Goal: Task Accomplishment & Management: Manage account settings

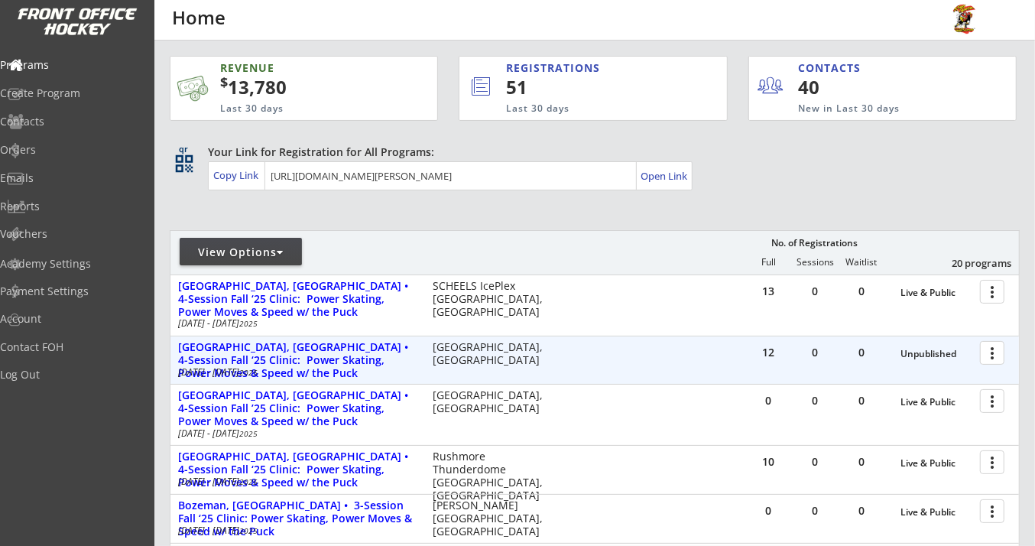
click at [989, 355] on div at bounding box center [994, 351] width 27 height 27
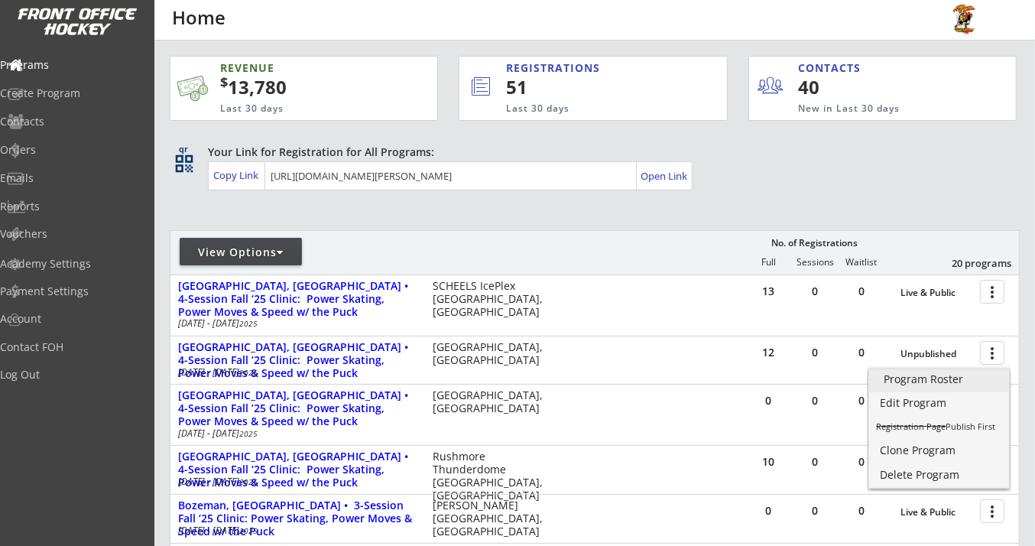
click at [909, 378] on div "Program Roster" at bounding box center [939, 379] width 110 height 11
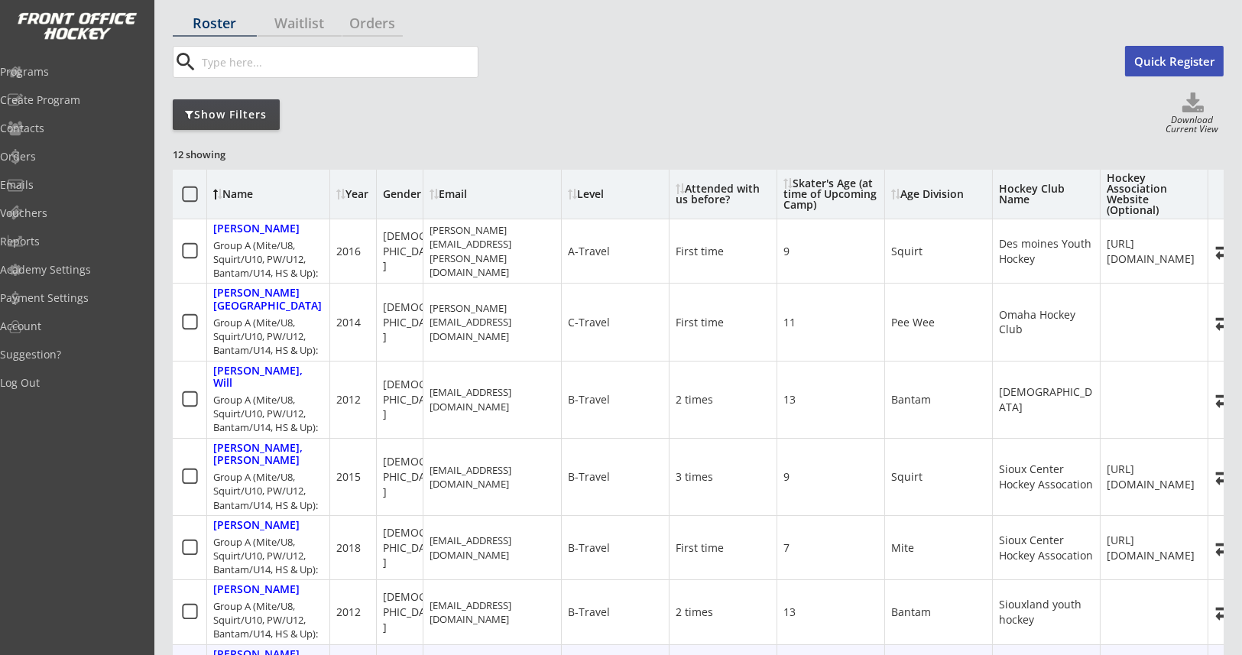
scroll to position [228, 0]
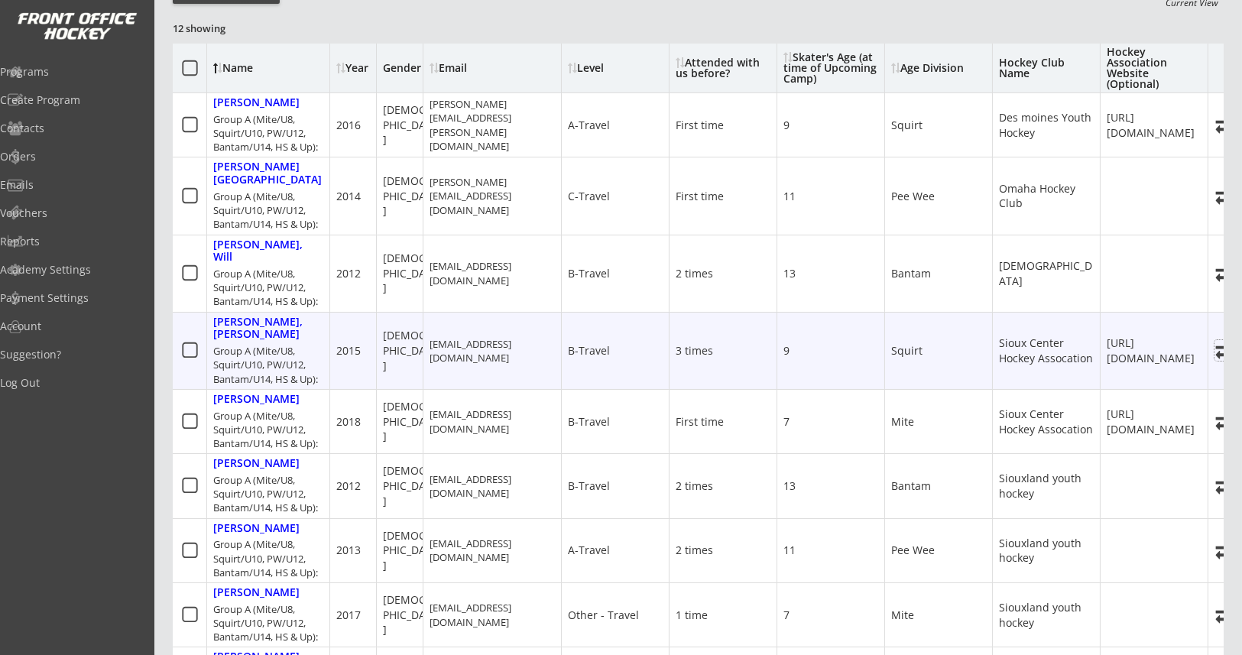
click at [1034, 344] on use at bounding box center [1226, 351] width 21 height 15
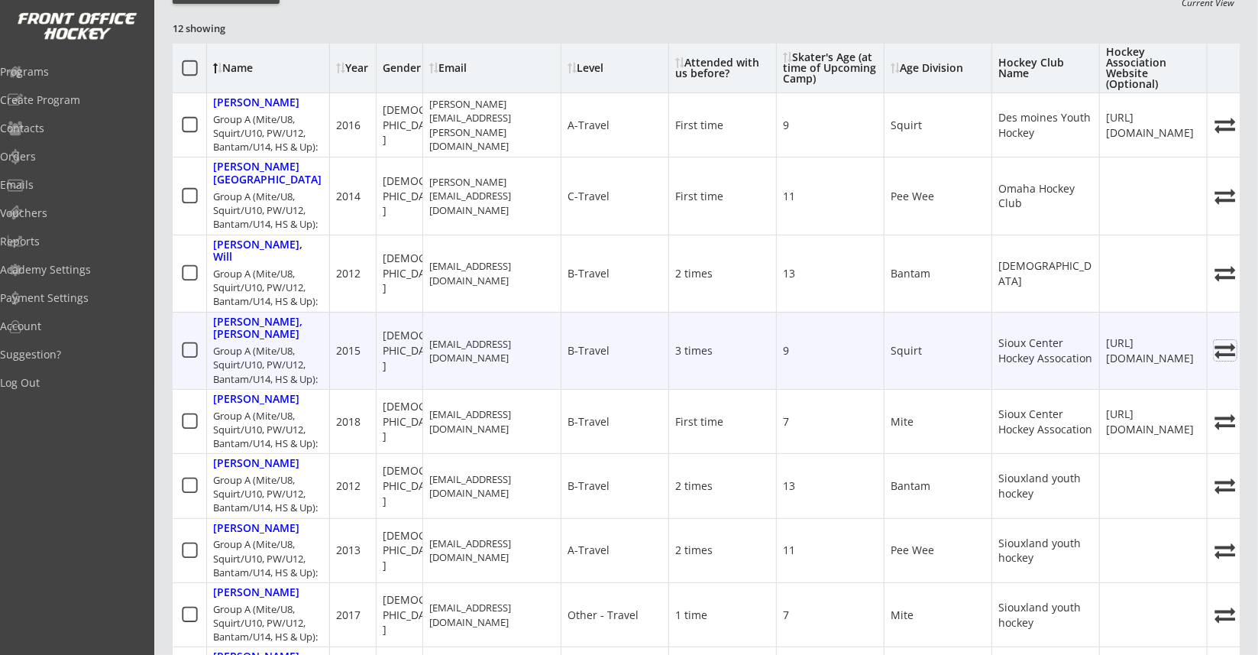
select select ""1348695171700984260__LOOKUP__1747261883319x122205424136486910""
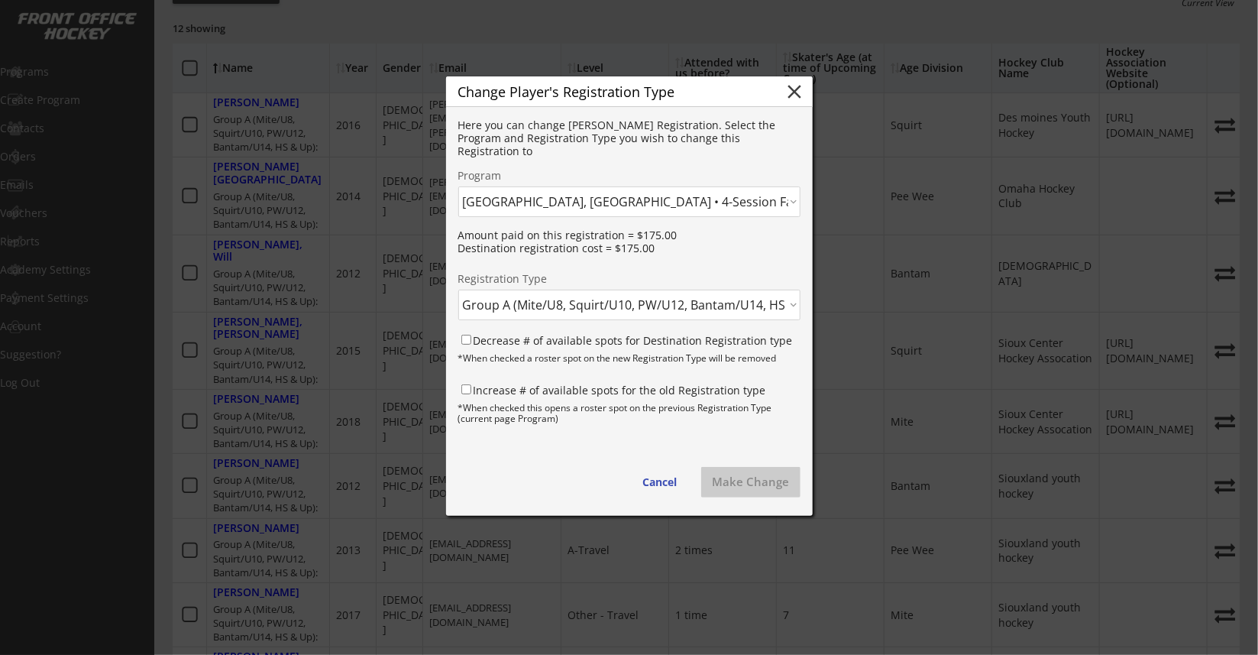
click at [641, 193] on select "Click here... Lynnwood, WA • 6-Session Summer ’25 Clinic: Power Skating, Power …" at bounding box center [629, 201] width 342 height 31
select select ""1348695171700984260__LOOKUP__1747261661953x584525126153011200""
click at [458, 186] on select "Click here... Lynnwood, WA • 6-Session Summer ’25 Clinic: Power Skating, Power …" at bounding box center [629, 201] width 342 height 31
click at [564, 303] on select "Click here... Group A (Squirt/U10, PW/U12, Bantam/U14, HS & Up): - $225.00 Grou…" at bounding box center [629, 305] width 342 height 31
select select ""1348695171700984260__LOOKUP__1747261661953x685609842002362400""
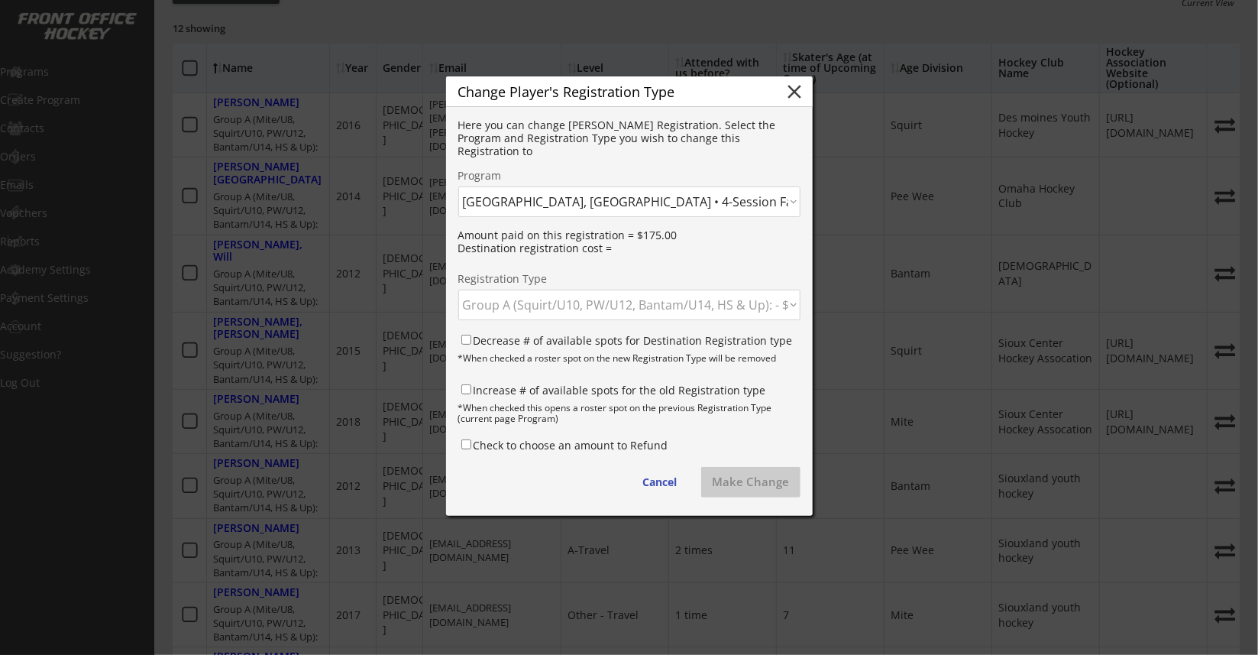
click at [458, 290] on select "Click here... Group A (Squirt/U10, PW/U12, Bantam/U14, HS & Up): - $225.00 Grou…" at bounding box center [629, 305] width 342 height 31
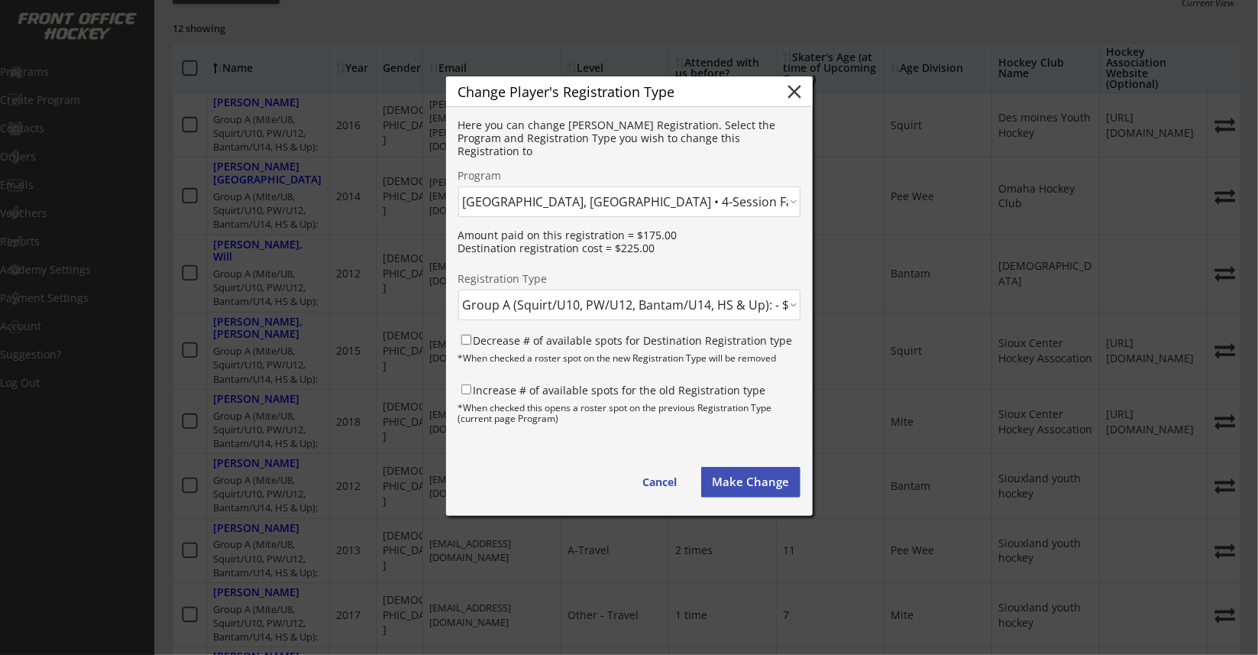
click at [462, 336] on input "Decrease # of available spots for Destination Registration type" at bounding box center [466, 340] width 10 height 10
checkbox input "true"
click at [468, 387] on input "Increase # of available spots for the old Registration type" at bounding box center [466, 389] width 10 height 10
checkbox input "true"
click at [736, 483] on button "Make Change" at bounding box center [750, 482] width 99 height 31
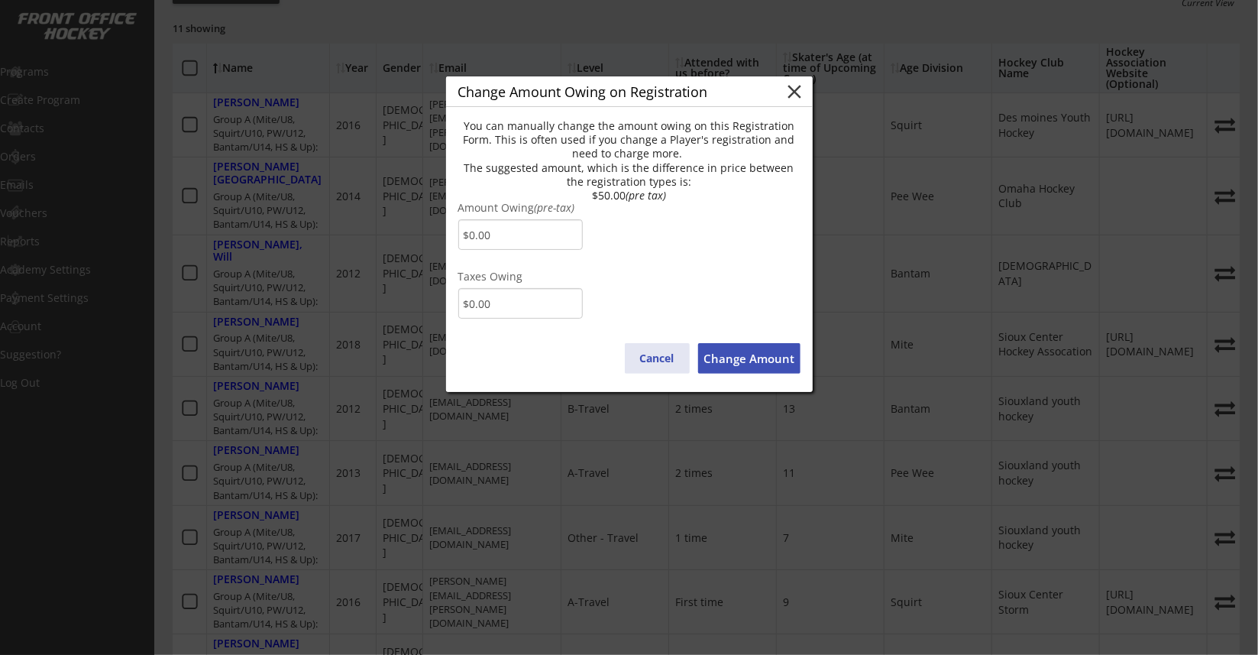
click at [678, 351] on button "Cancel" at bounding box center [657, 358] width 65 height 31
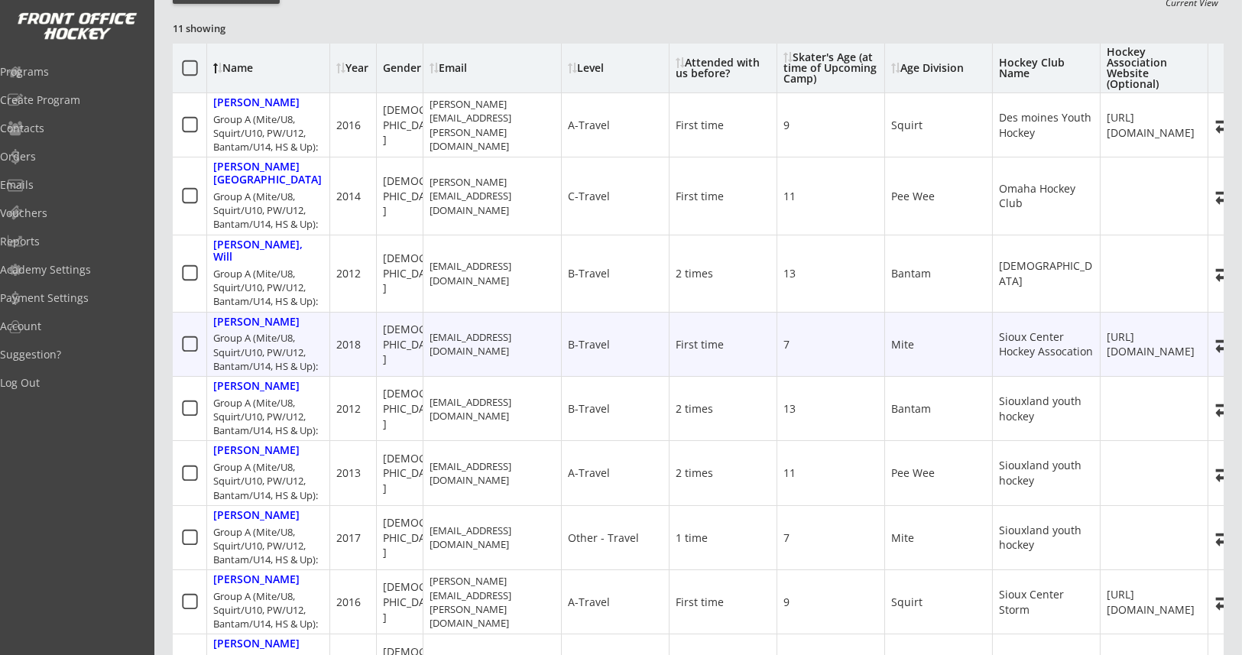
click at [1034, 334] on icon at bounding box center [1225, 344] width 23 height 21
select select ""1348695171700984260__LOOKUP__1747261883319x441225047509303300""
select select
checkbox input "false"
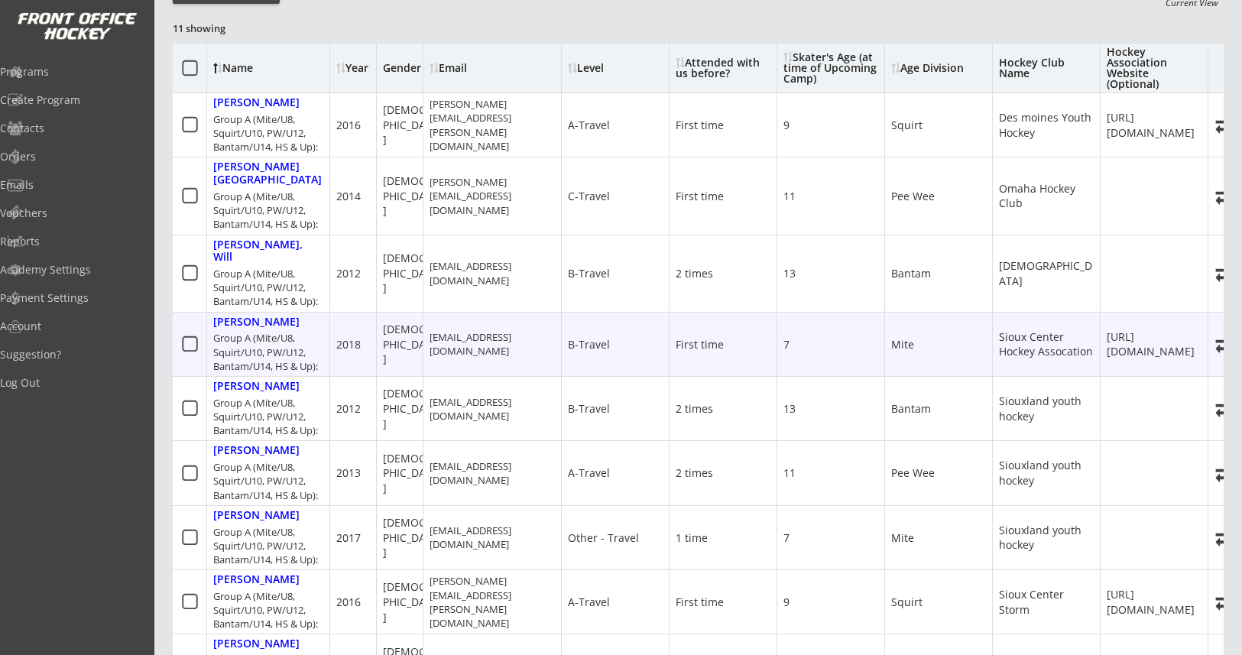
select select ""1348695171700984260__LOOKUP__1747261883319x122205424136486910""
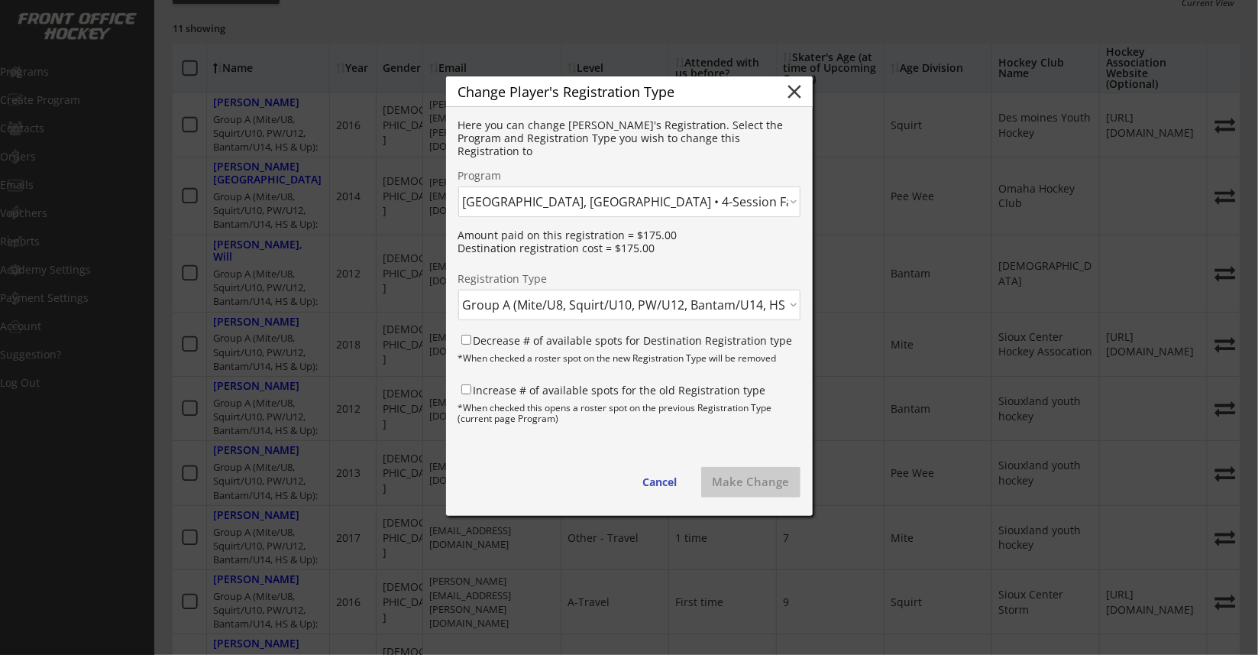
click at [649, 205] on select "Click here... Lynnwood, WA • 6-Session Summer ’25 Clinic: Power Skating, Power …" at bounding box center [629, 201] width 342 height 31
select select ""1348695171700984260__LOOKUP__1747261661953x584525126153011200""
click at [458, 186] on select "Click here... Lynnwood, WA • 6-Session Summer ’25 Clinic: Power Skating, Power …" at bounding box center [629, 201] width 342 height 31
select select ""PLACEHOLDER_1427118222253""
click at [458, 332] on div "Decrease # of available spots for Destination Registration type" at bounding box center [629, 342] width 342 height 21
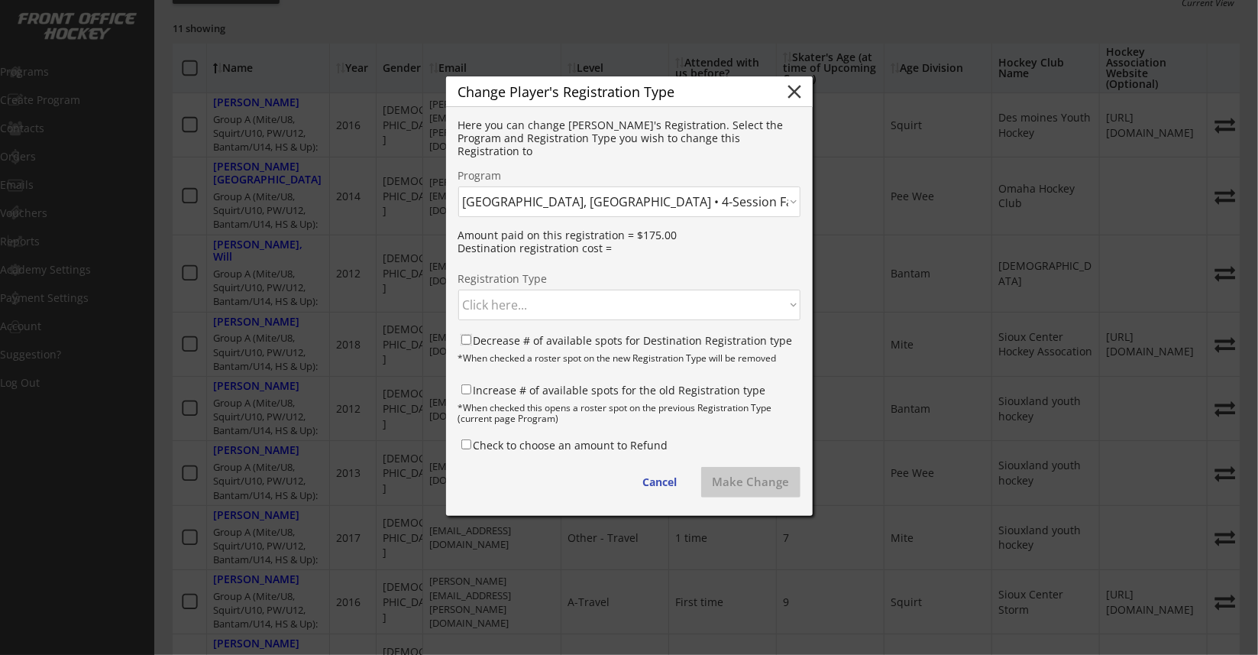
click at [464, 339] on input "Decrease # of available spots for Destination Registration type" at bounding box center [466, 340] width 10 height 10
checkbox input "true"
click at [466, 390] on input "Increase # of available spots for the old Registration type" at bounding box center [466, 389] width 10 height 10
checkbox input "true"
click at [541, 297] on select "Click here... Group A (Squirt/U10, PW/U12, Bantam/U14, HS & Up): - $225.00 Grou…" at bounding box center [629, 305] width 342 height 31
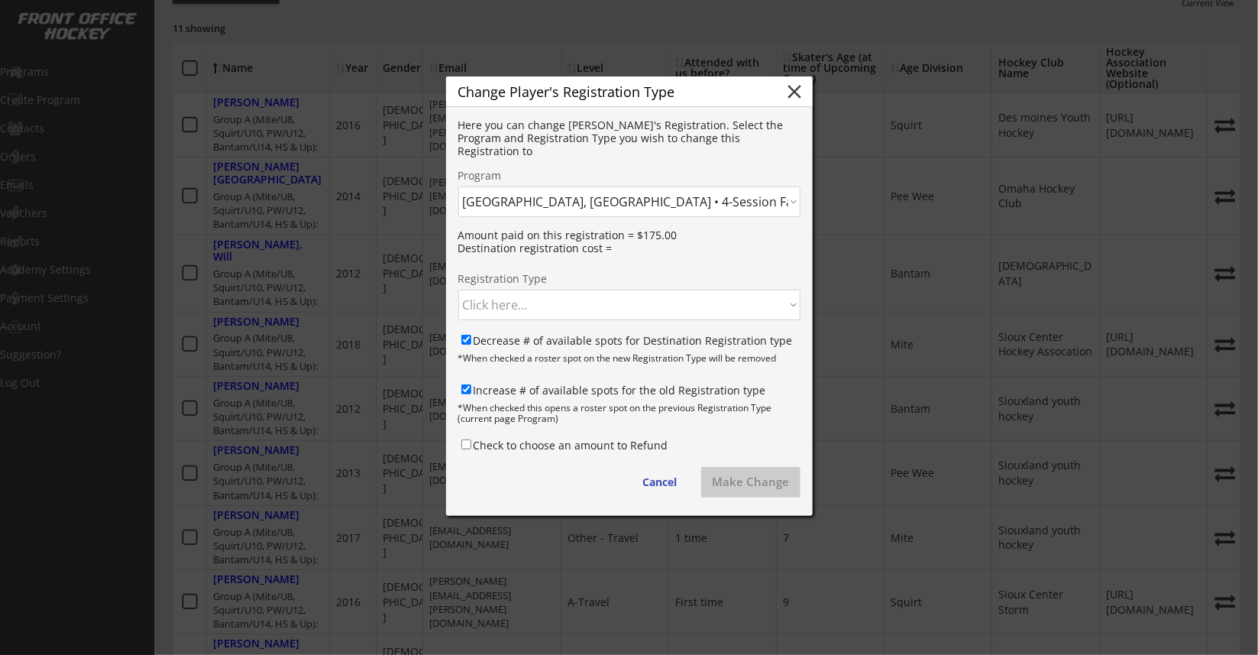
select select ""1348695171700984260__LOOKUP__1747261661953x685609842002362400""
click at [458, 290] on select "Click here... Group A (Squirt/U10, PW/U12, Bantam/U14, HS & Up): - $225.00 Grou…" at bounding box center [629, 305] width 342 height 31
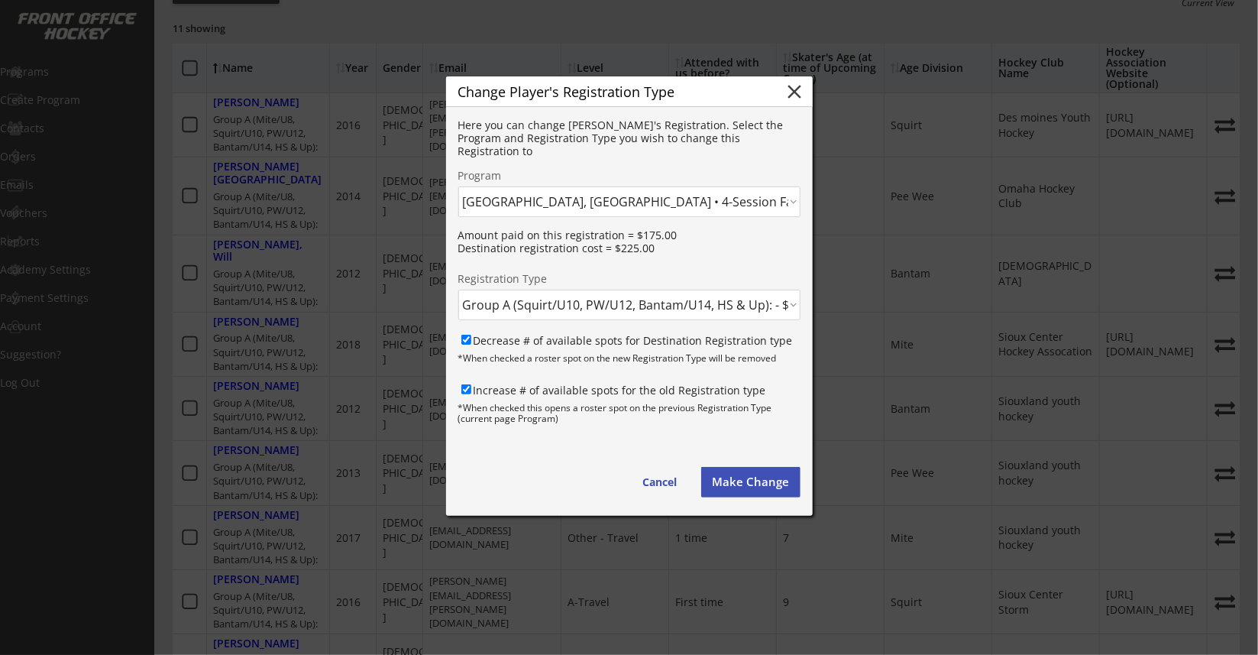
click at [769, 484] on button "Make Change" at bounding box center [750, 482] width 99 height 31
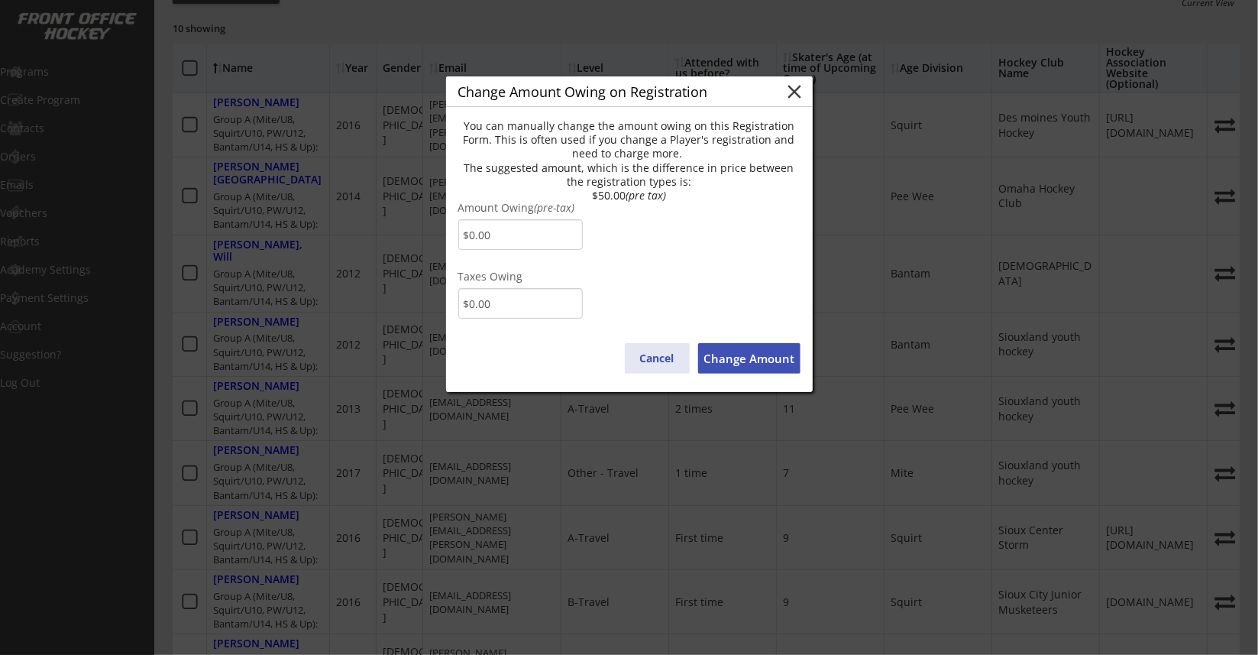
click at [659, 361] on button "Cancel" at bounding box center [657, 358] width 65 height 31
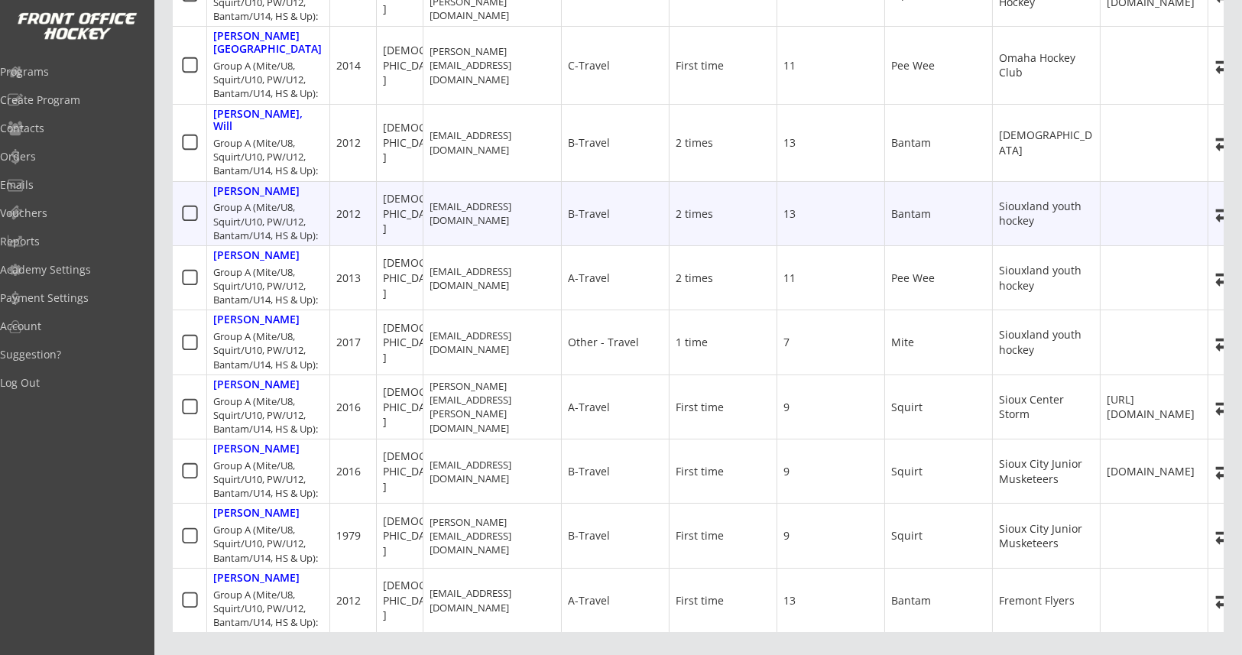
scroll to position [458, 0]
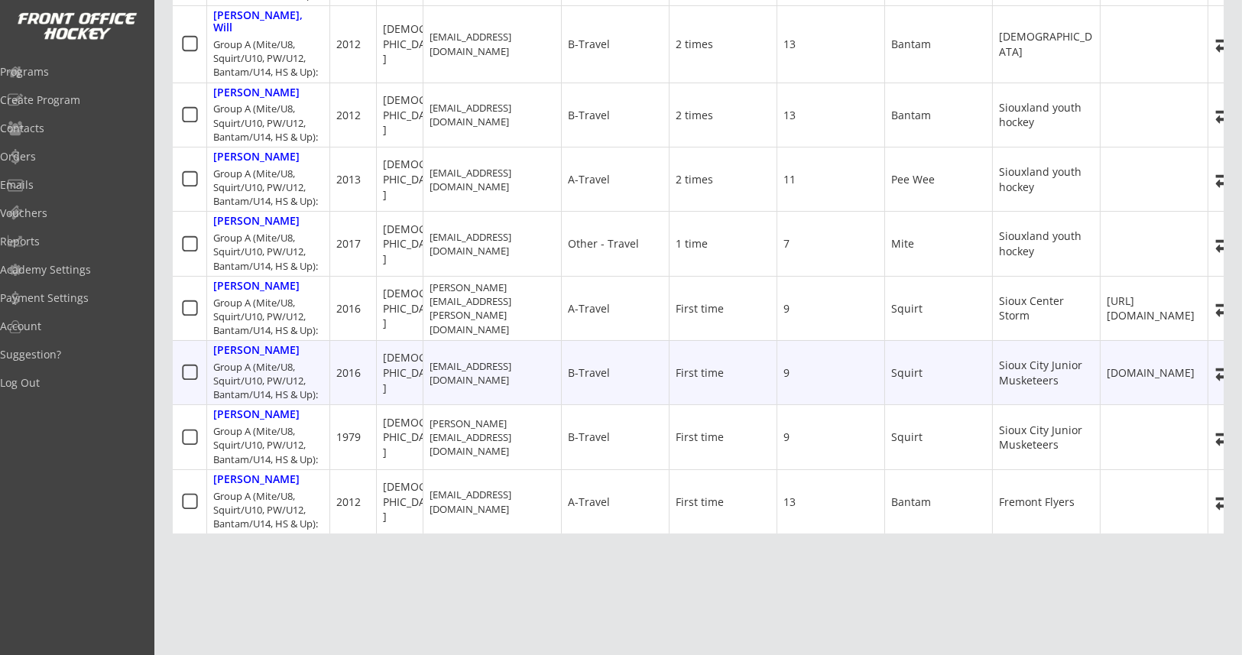
click at [1034, 366] on use at bounding box center [1226, 373] width 21 height 15
select select ""1348695171700984260__LOOKUP__1747261883319x441225047509303300""
select select
checkbox input "false"
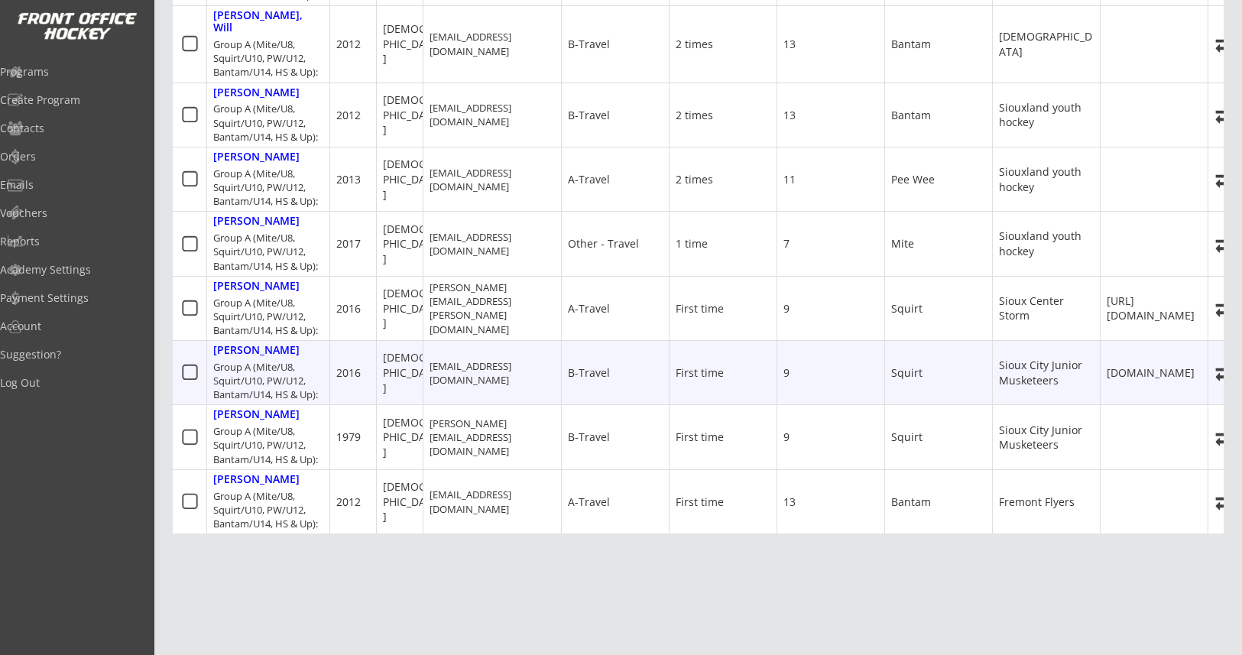
select select ""1348695171700984260__LOOKUP__1747261883319x122205424136486910""
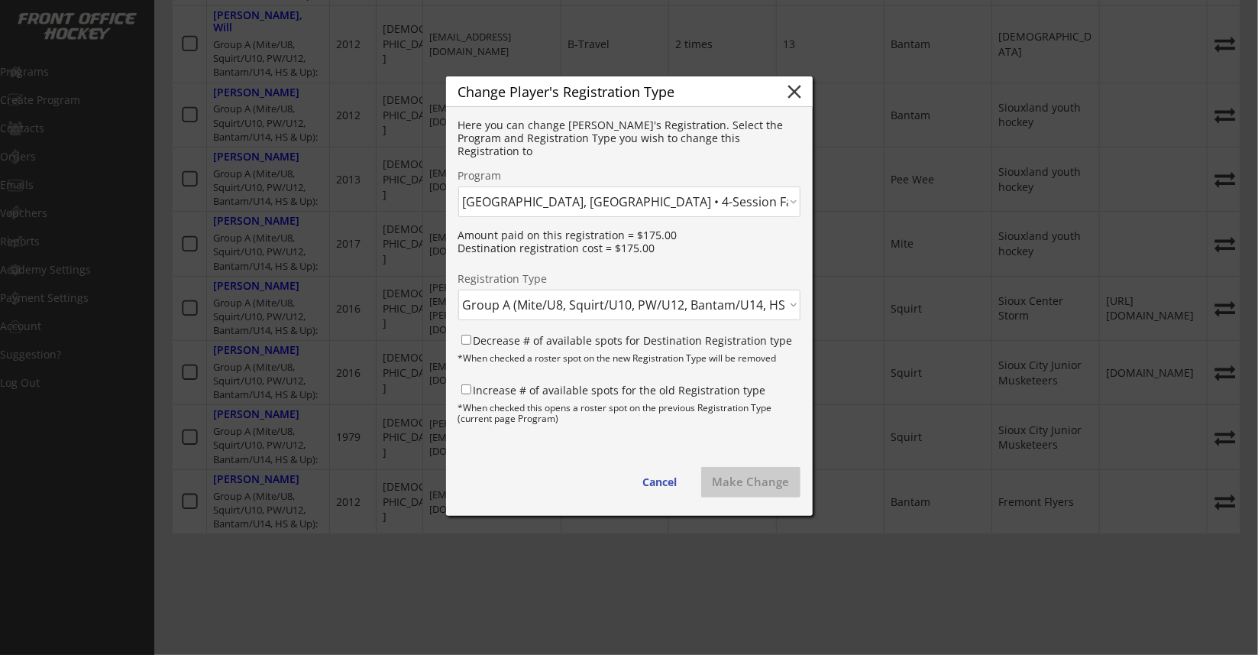
click at [584, 200] on select "Click here... Lynnwood, WA • 6-Session Summer ’25 Clinic: Power Skating, Power …" at bounding box center [629, 201] width 342 height 31
select select ""1348695171700984260__LOOKUP__1747261661953x584525126153011200""
click at [458, 186] on select "Click here... Lynnwood, WA • 6-Session Summer ’25 Clinic: Power Skating, Power …" at bounding box center [629, 201] width 342 height 31
click at [535, 300] on select "Click here... Group A (Squirt/U10, PW/U12, Bantam/U14, HS & Up): - $225.00 Grou…" at bounding box center [629, 305] width 342 height 31
select select ""1348695171700984260__LOOKUP__1747261661953x685609842002362400""
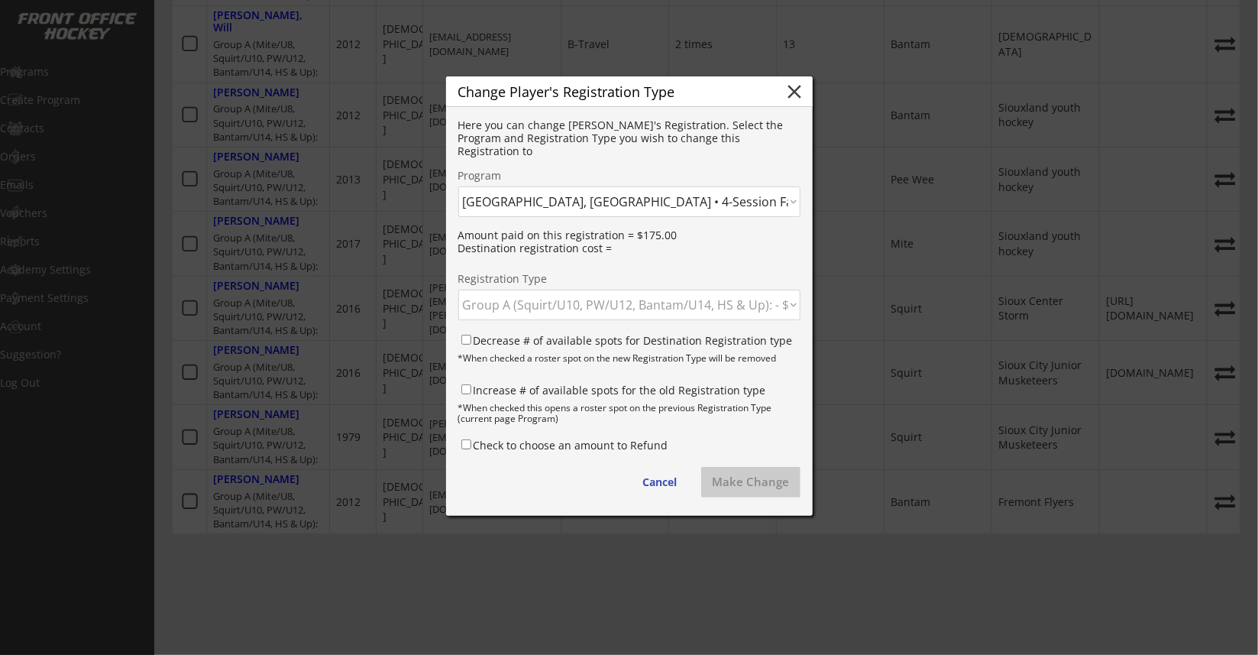
click at [458, 290] on select "Click here... Group A (Squirt/U10, PW/U12, Bantam/U14, HS & Up): - $225.00 Grou…" at bounding box center [629, 305] width 342 height 31
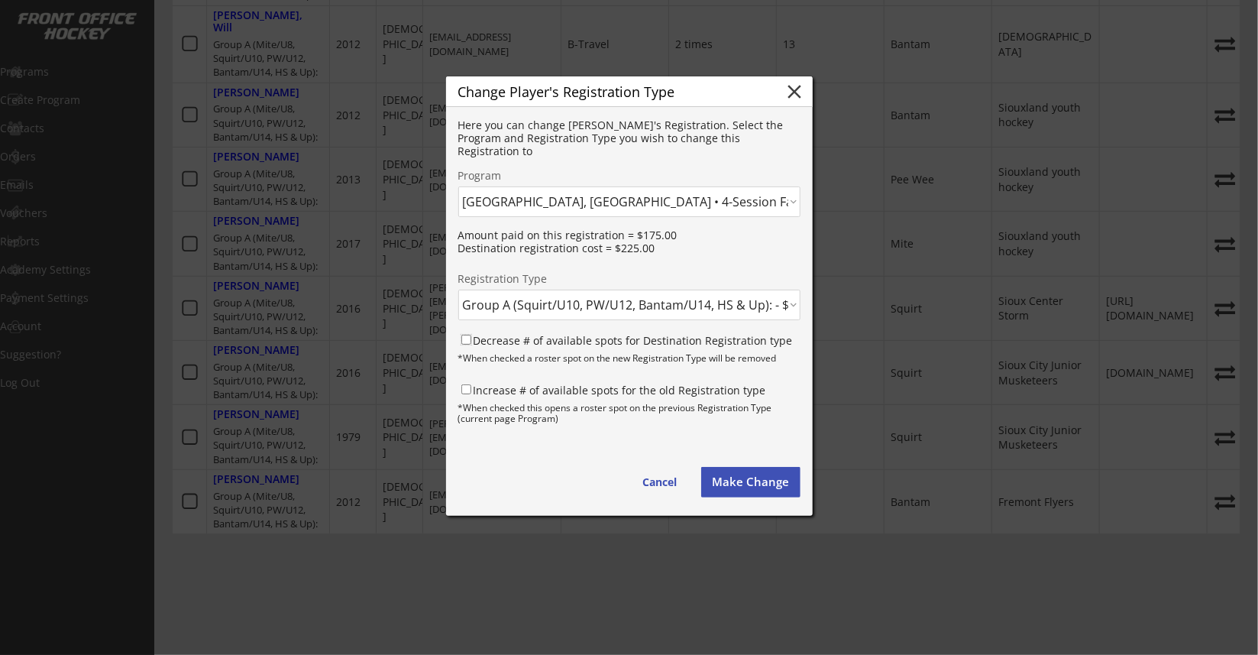
click at [463, 335] on input "Decrease # of available spots for Destination Registration type" at bounding box center [466, 340] width 10 height 10
checkbox input "true"
click at [468, 386] on input "Increase # of available spots for the old Registration type" at bounding box center [466, 389] width 10 height 10
checkbox input "true"
click at [728, 481] on button "Make Change" at bounding box center [750, 482] width 99 height 31
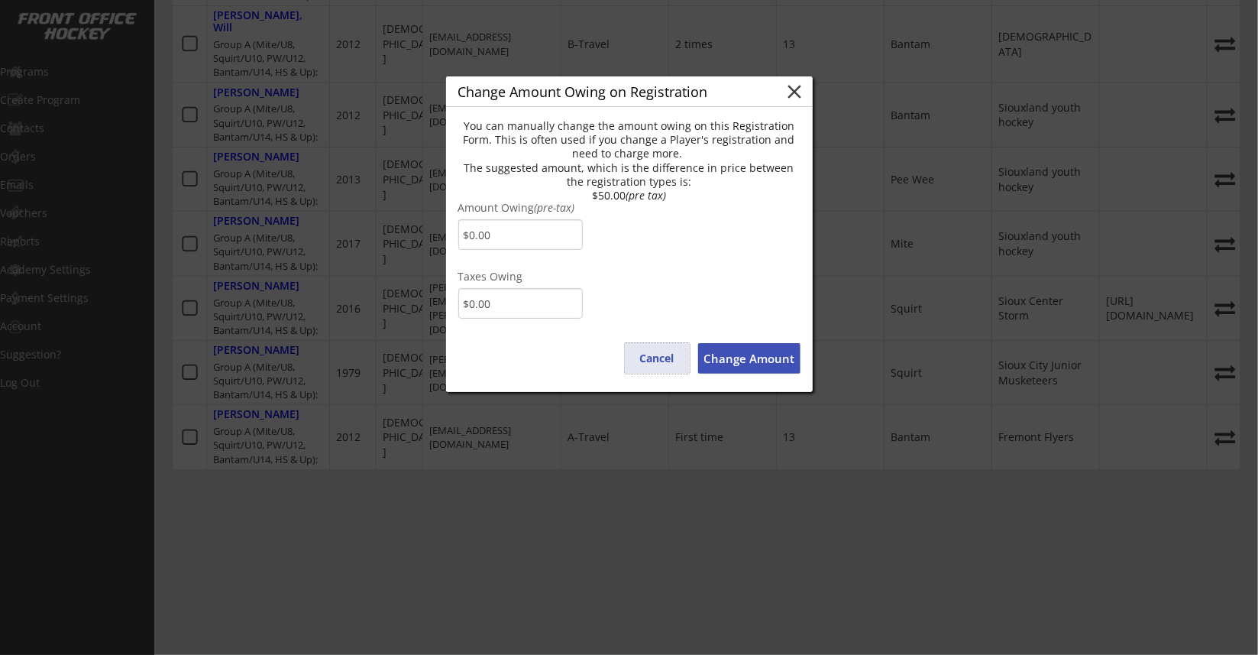
click at [646, 360] on button "Cancel" at bounding box center [657, 358] width 65 height 31
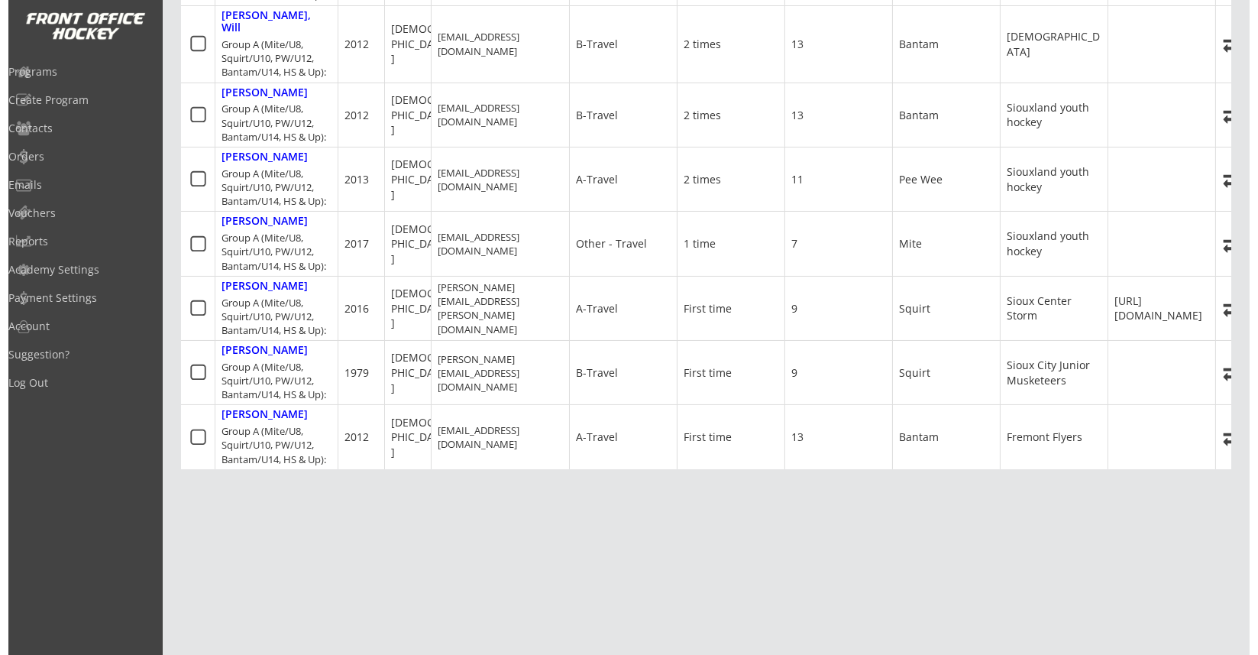
scroll to position [0, 52]
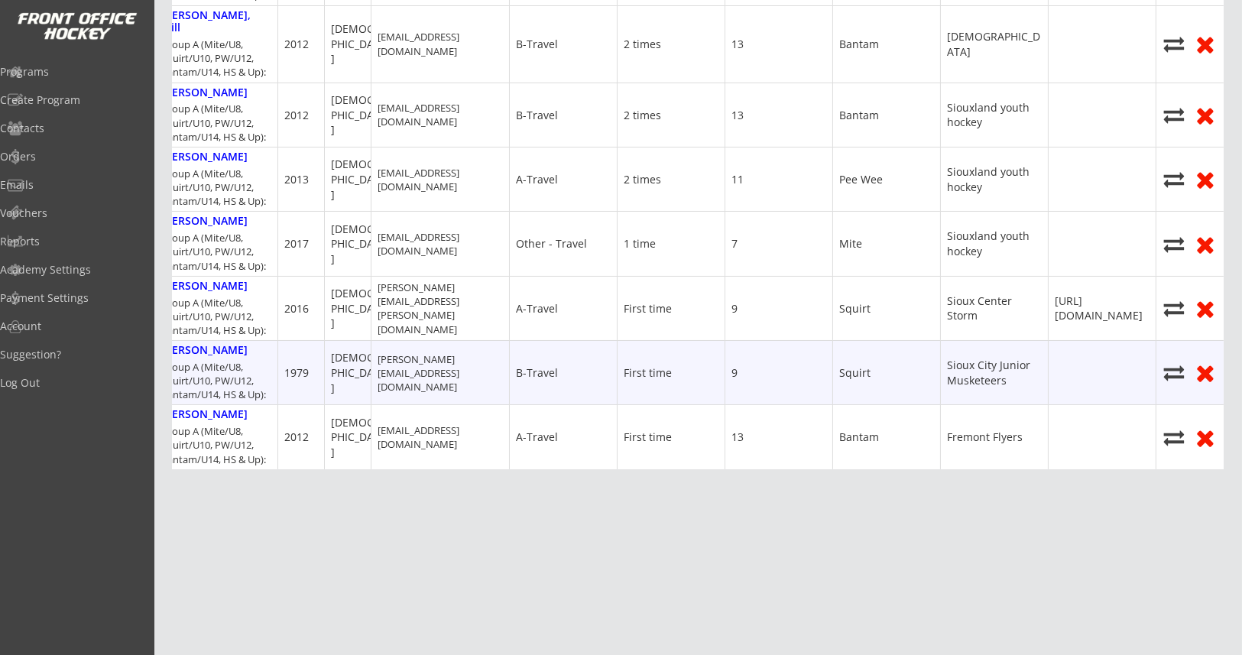
click at [1034, 361] on icon at bounding box center [1205, 373] width 24 height 24
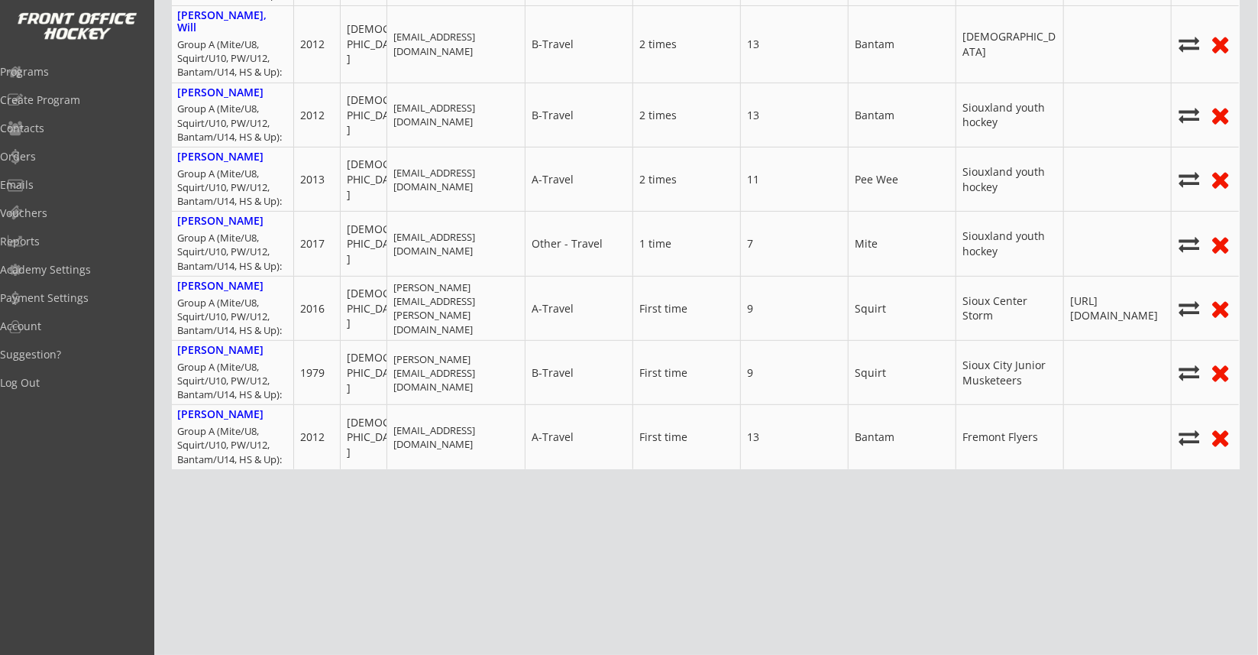
scroll to position [0, 36]
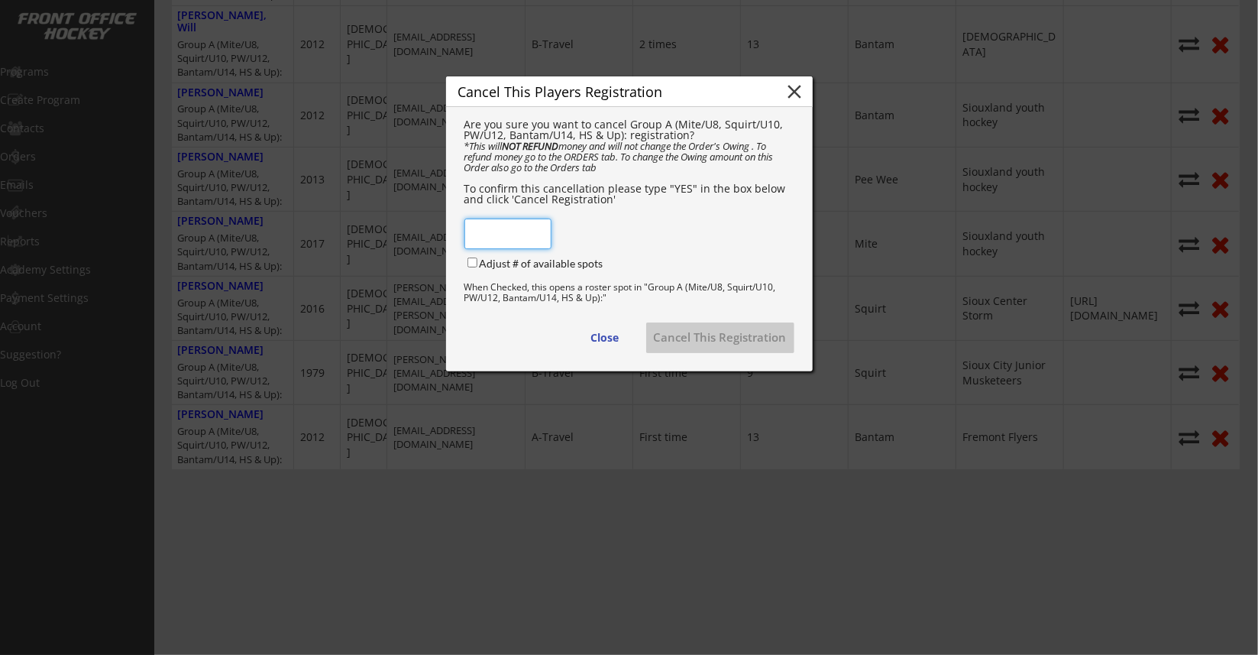
click at [499, 231] on input "input" at bounding box center [508, 234] width 87 height 31
type input "y"
type input "YES"
click at [458, 270] on div "Are you sure you want to cancel Group A (Mite/U8, Squirt/U10, PW/U12, Bantam/U1…" at bounding box center [629, 230] width 367 height 246
click at [471, 267] on input "Adjust # of available spots" at bounding box center [473, 262] width 10 height 10
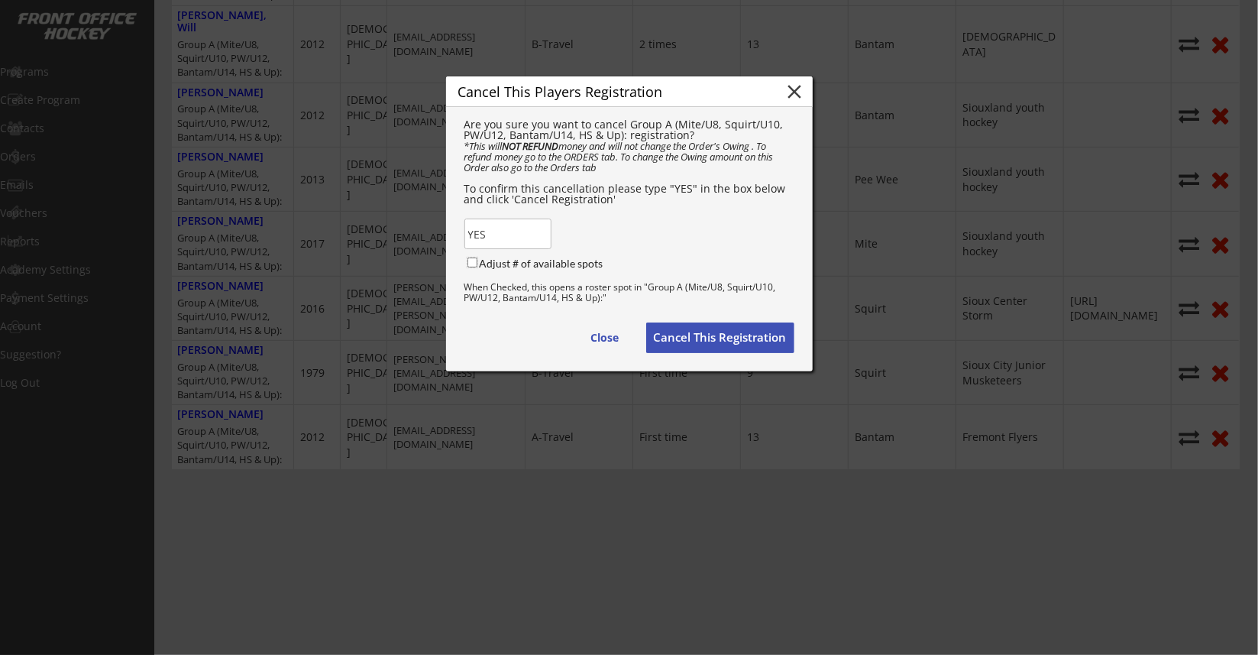
checkbox input "true"
click at [710, 341] on button "Cancel This Registration" at bounding box center [720, 337] width 148 height 31
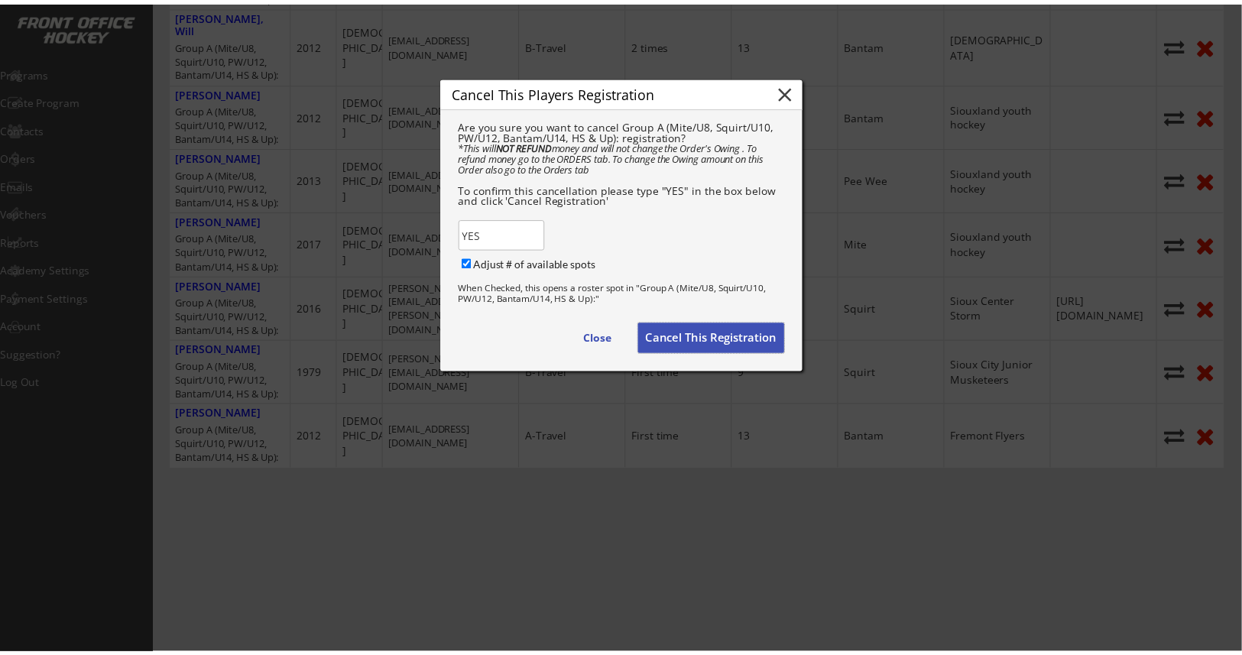
scroll to position [409, 0]
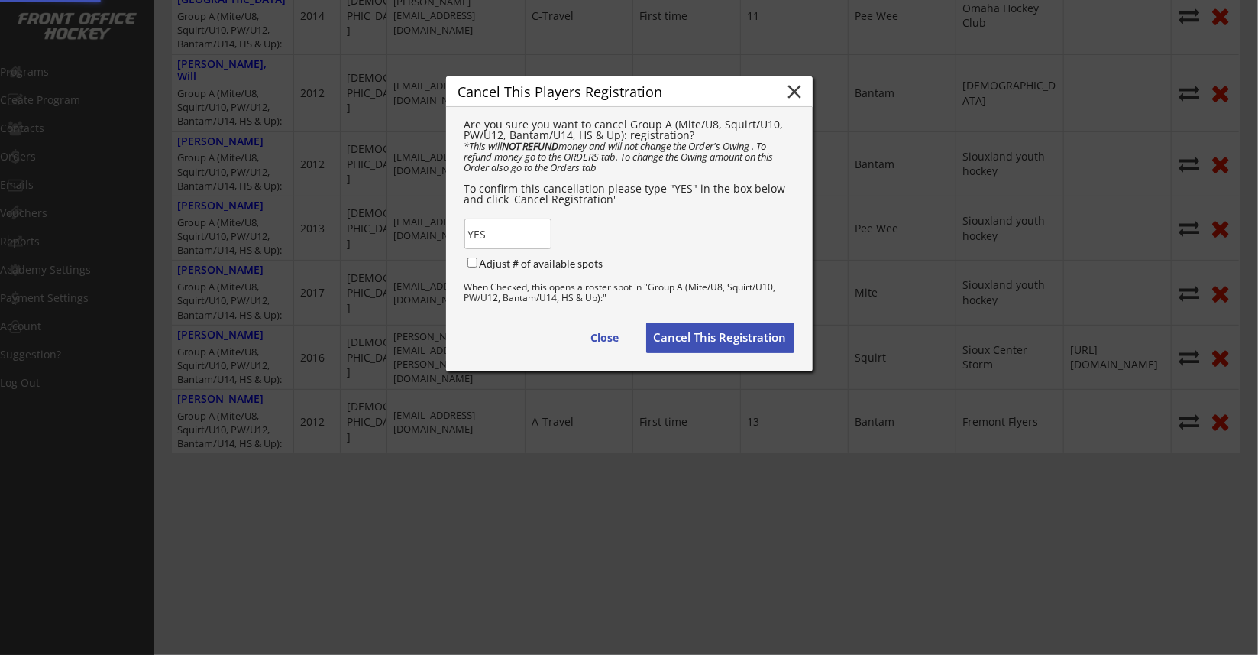
checkbox input "false"
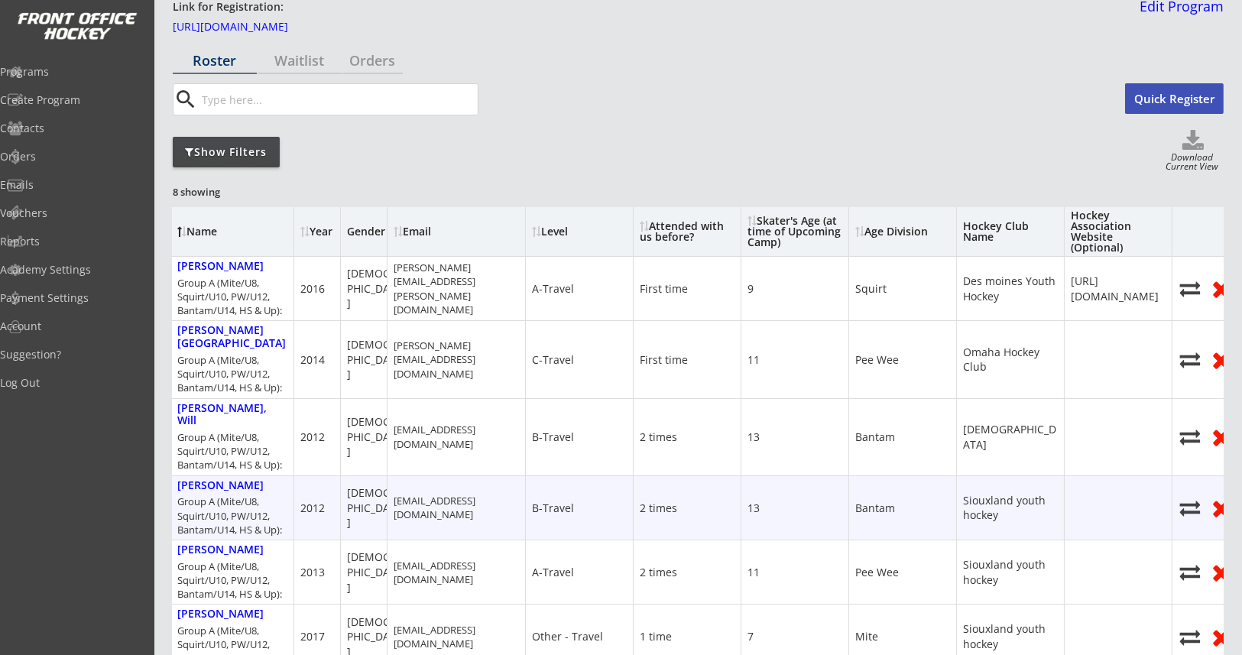
scroll to position [0, 0]
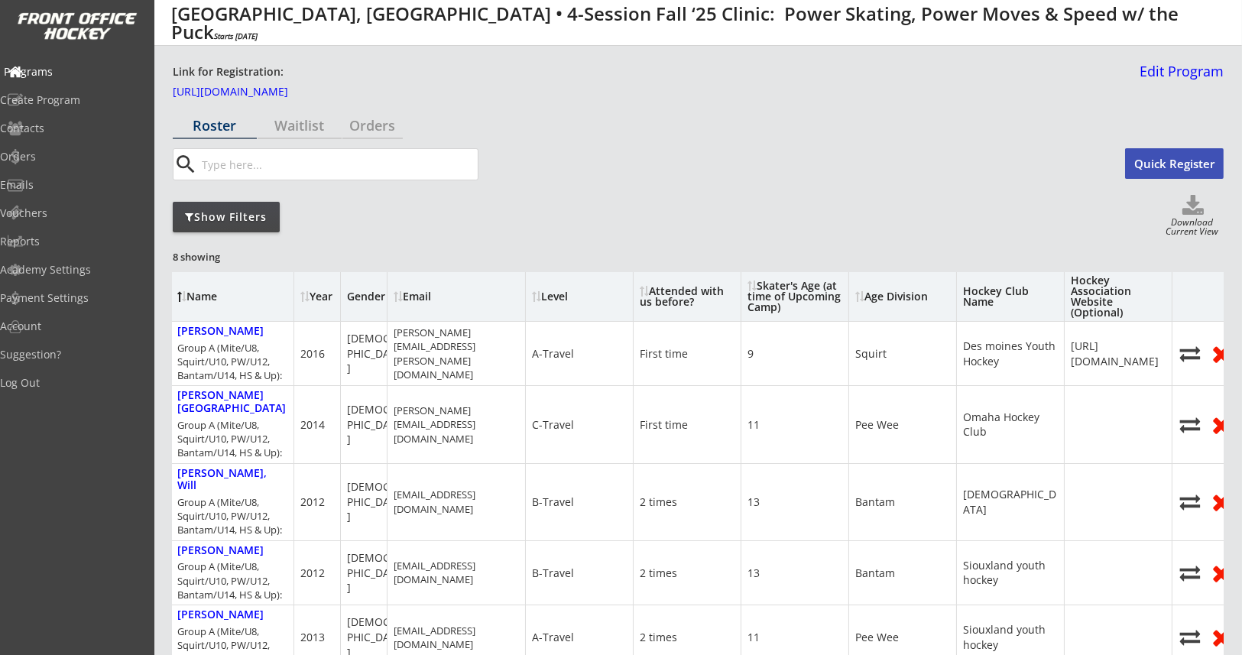
click at [70, 76] on div "Programs" at bounding box center [73, 71] width 138 height 11
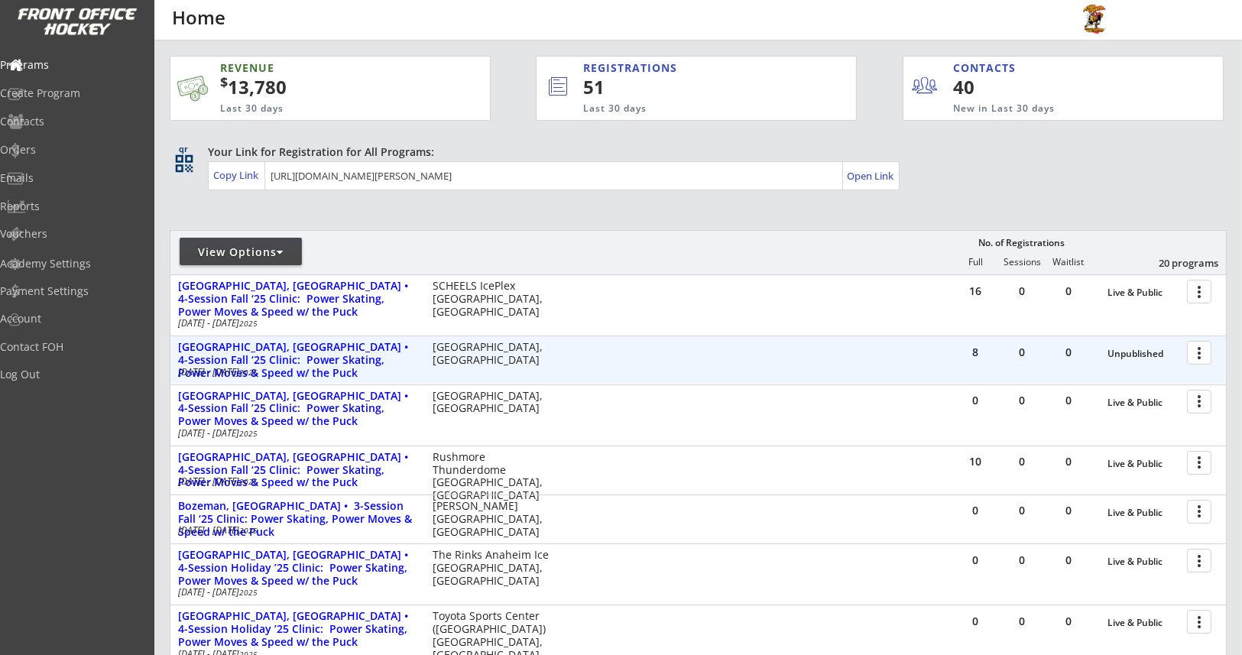
click at [1194, 354] on div at bounding box center [1201, 351] width 27 height 27
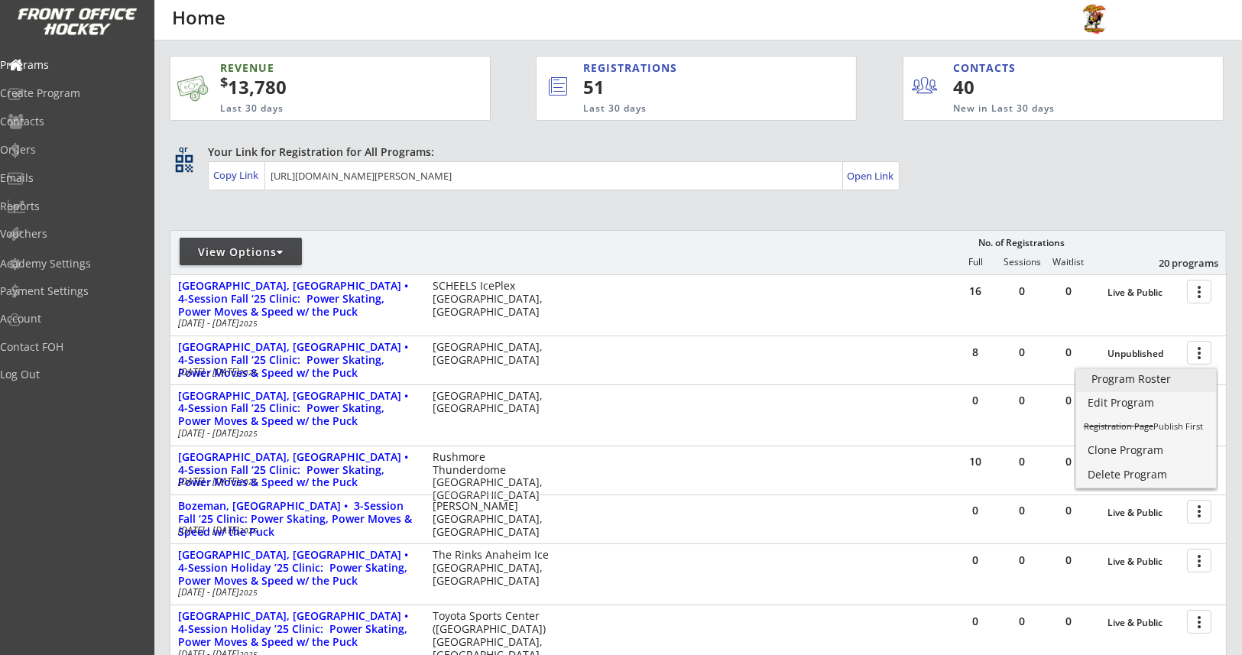
click at [1151, 384] on div "Program Roster" at bounding box center [1145, 379] width 109 height 11
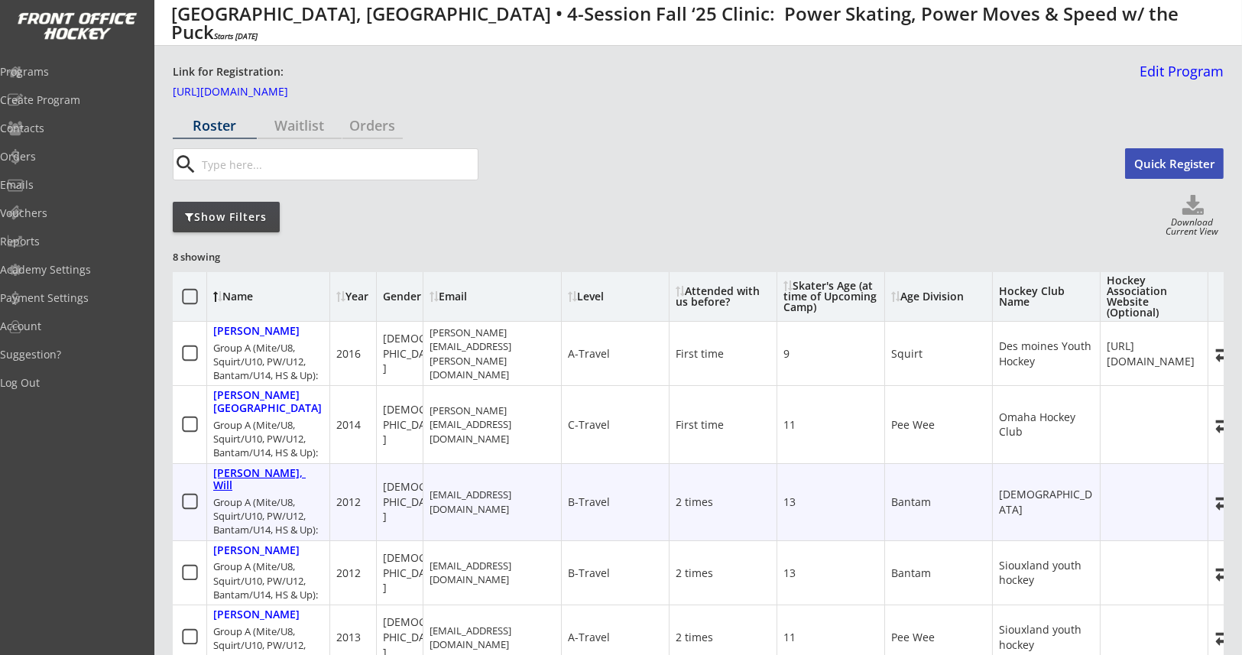
click at [248, 467] on div "[PERSON_NAME], Will" at bounding box center [268, 480] width 110 height 26
select select ""B-Travel""
select select ""2 times""
select select ""Bantam""
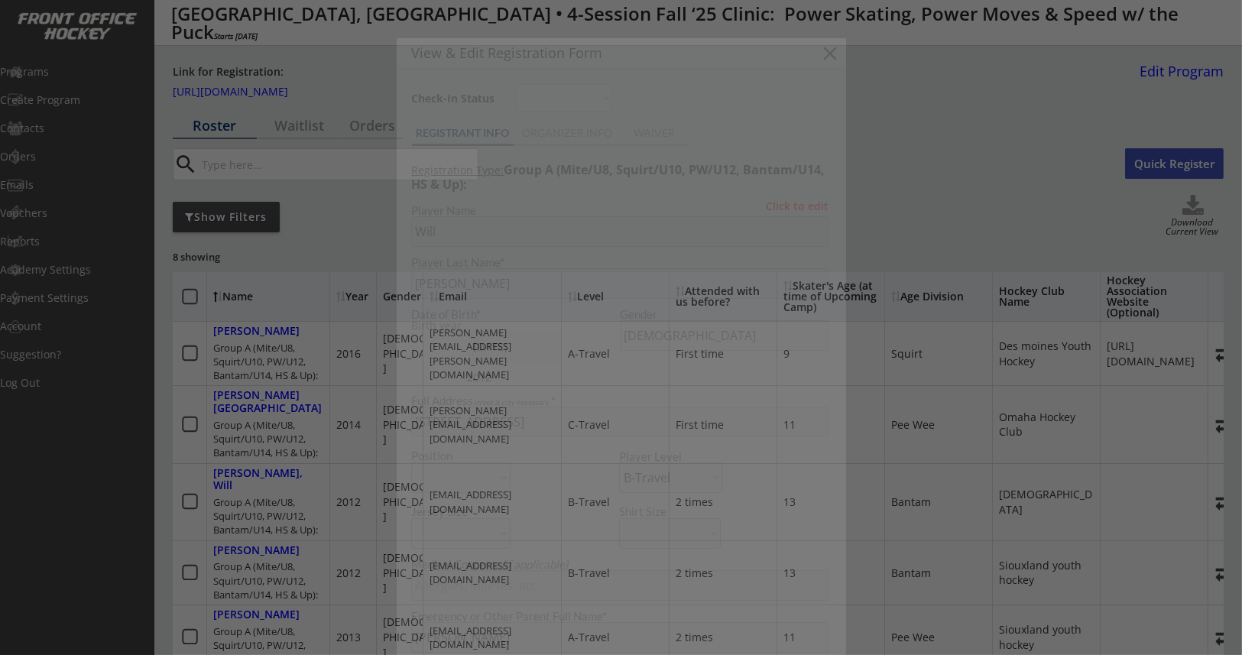
type input "13"
type input "[DEMOGRAPHIC_DATA]"
type input "[PERSON_NAME]"
type input "No thanks, not this time"
select select ""No thanks, not this time""
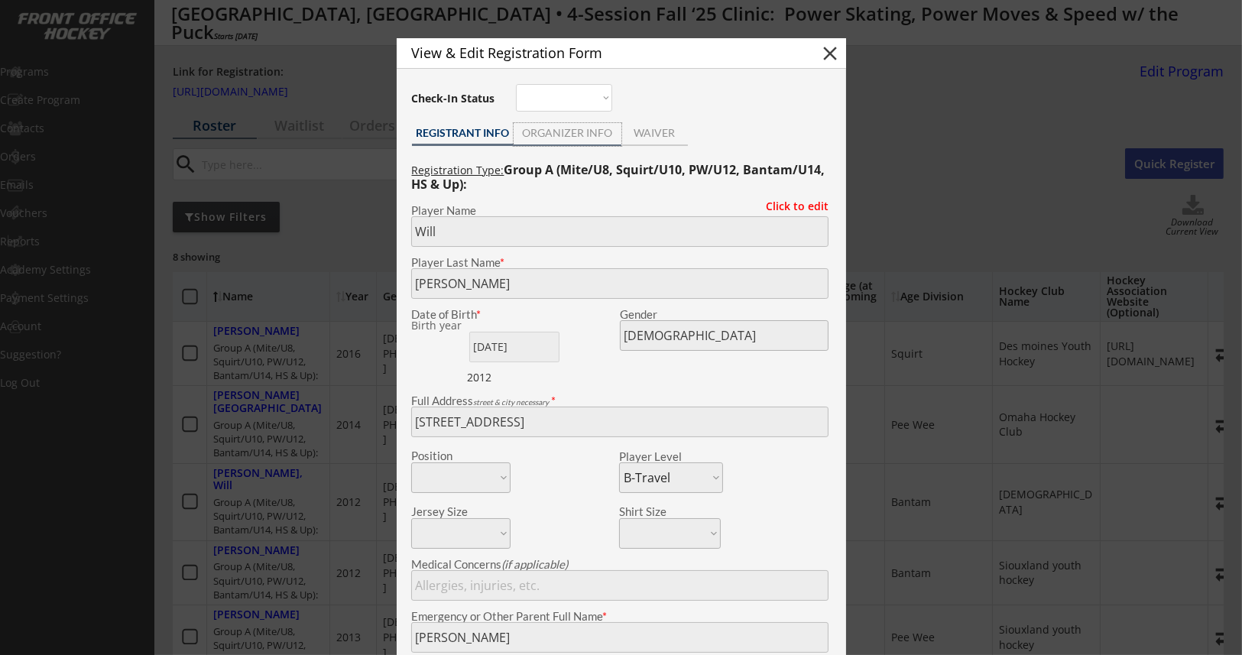
click at [579, 133] on div "ORGANIZER INFO" at bounding box center [567, 133] width 108 height 11
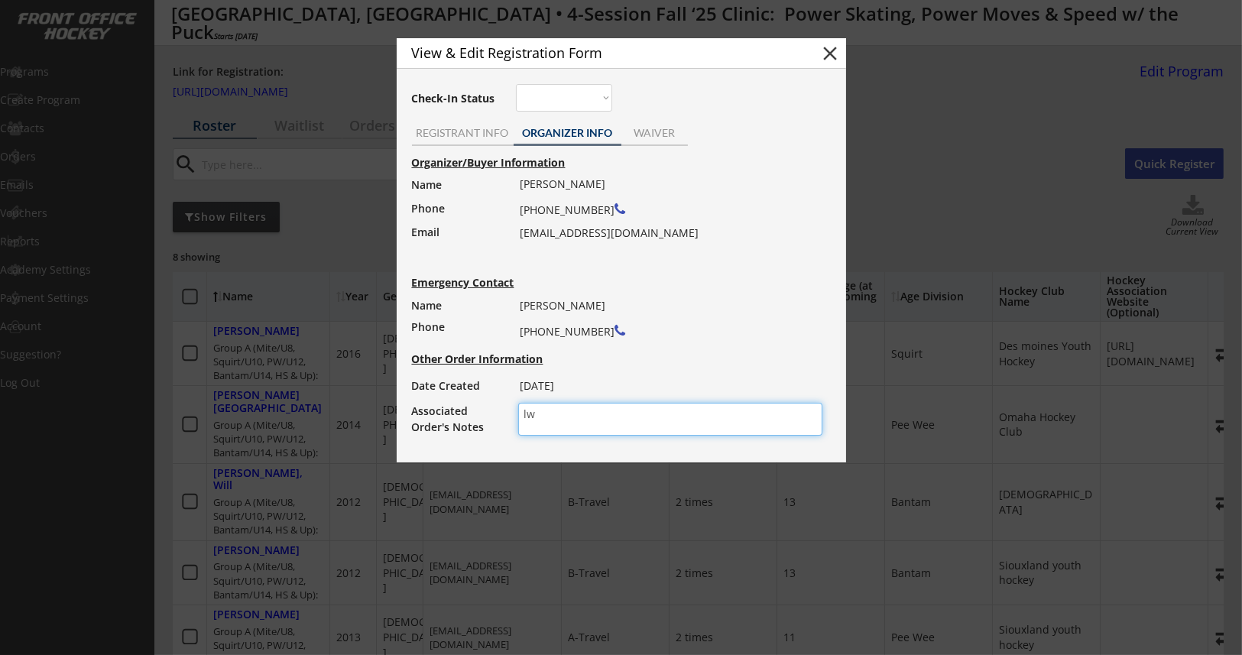
drag, startPoint x: 500, startPoint y: 413, endPoint x: 468, endPoint y: 405, distance: 33.0
click at [468, 405] on div "Associated Order's Notes lw" at bounding box center [624, 419] width 426 height 33
type textarea "sw - trying to find carpool"
click at [829, 55] on button "close" at bounding box center [830, 53] width 23 height 23
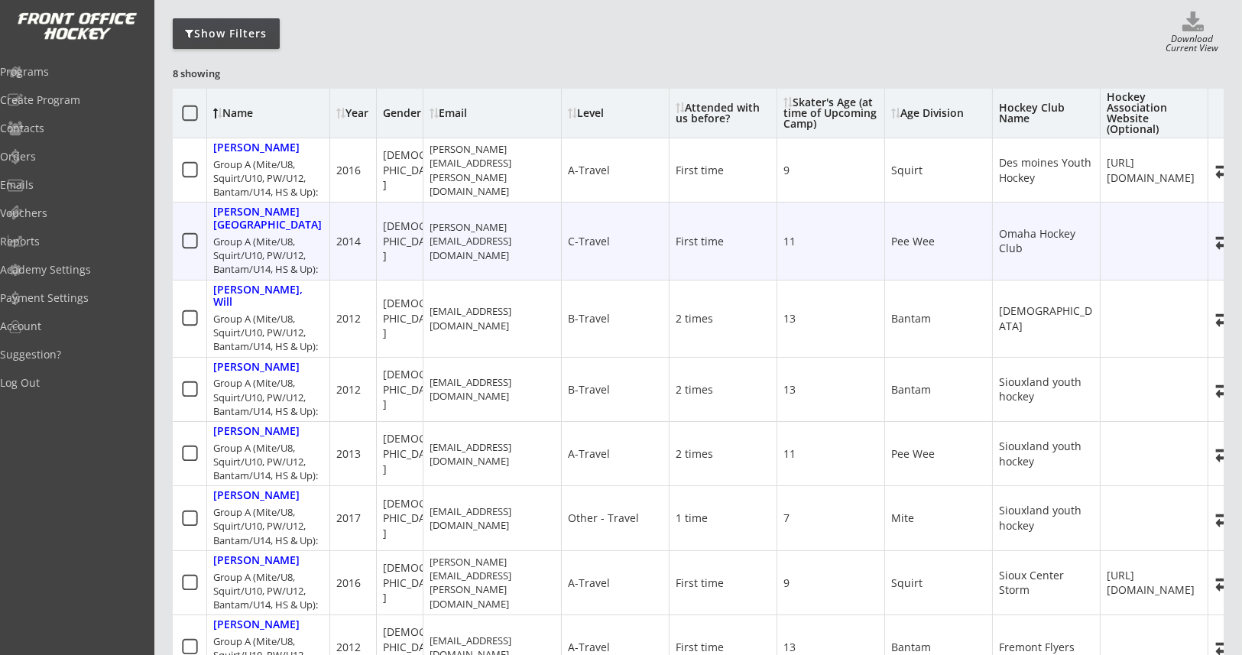
scroll to position [228, 0]
